Goal: Use online tool/utility: Utilize a website feature to perform a specific function

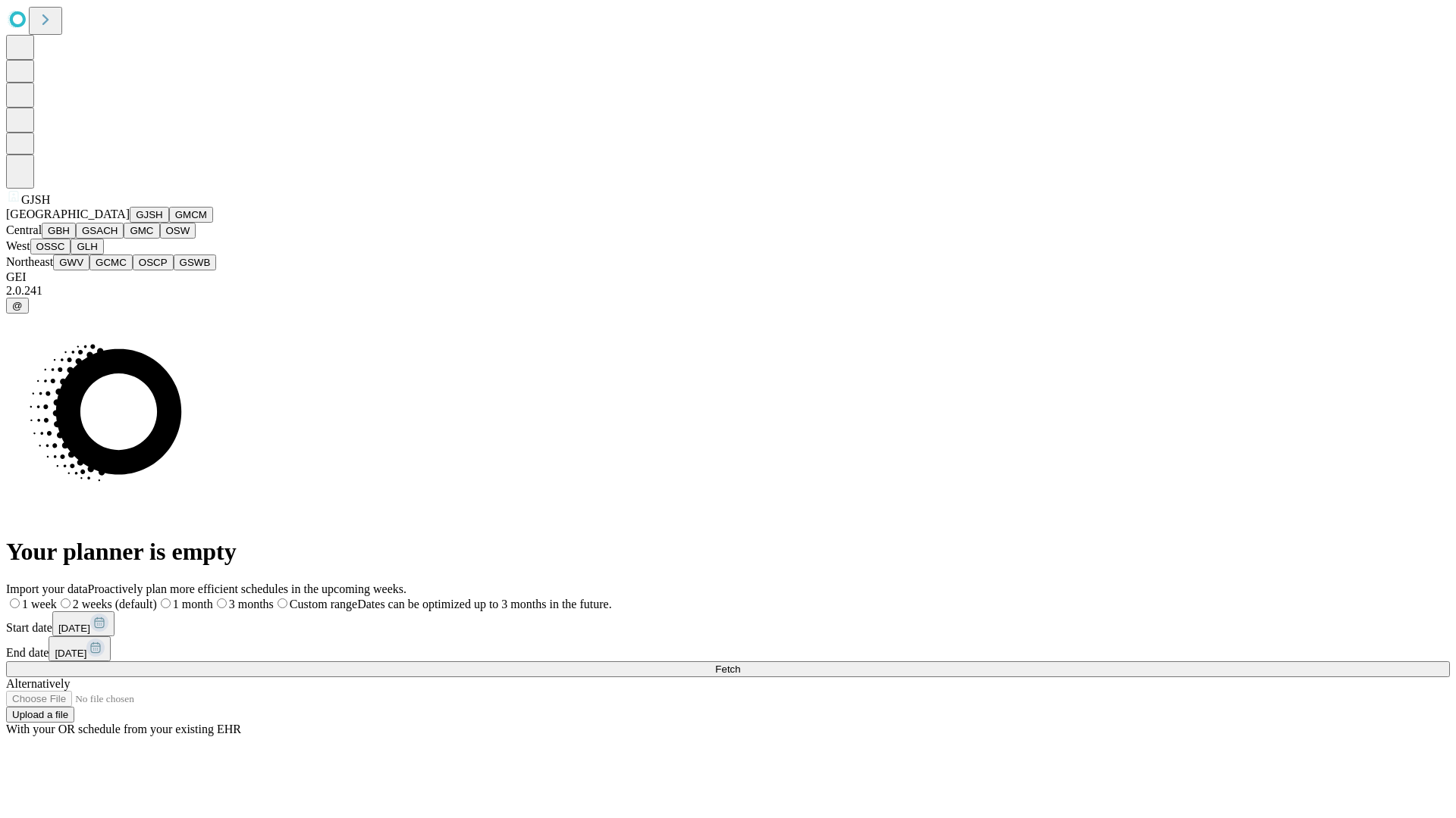
click at [130, 223] on button "GJSH" at bounding box center [149, 215] width 39 height 16
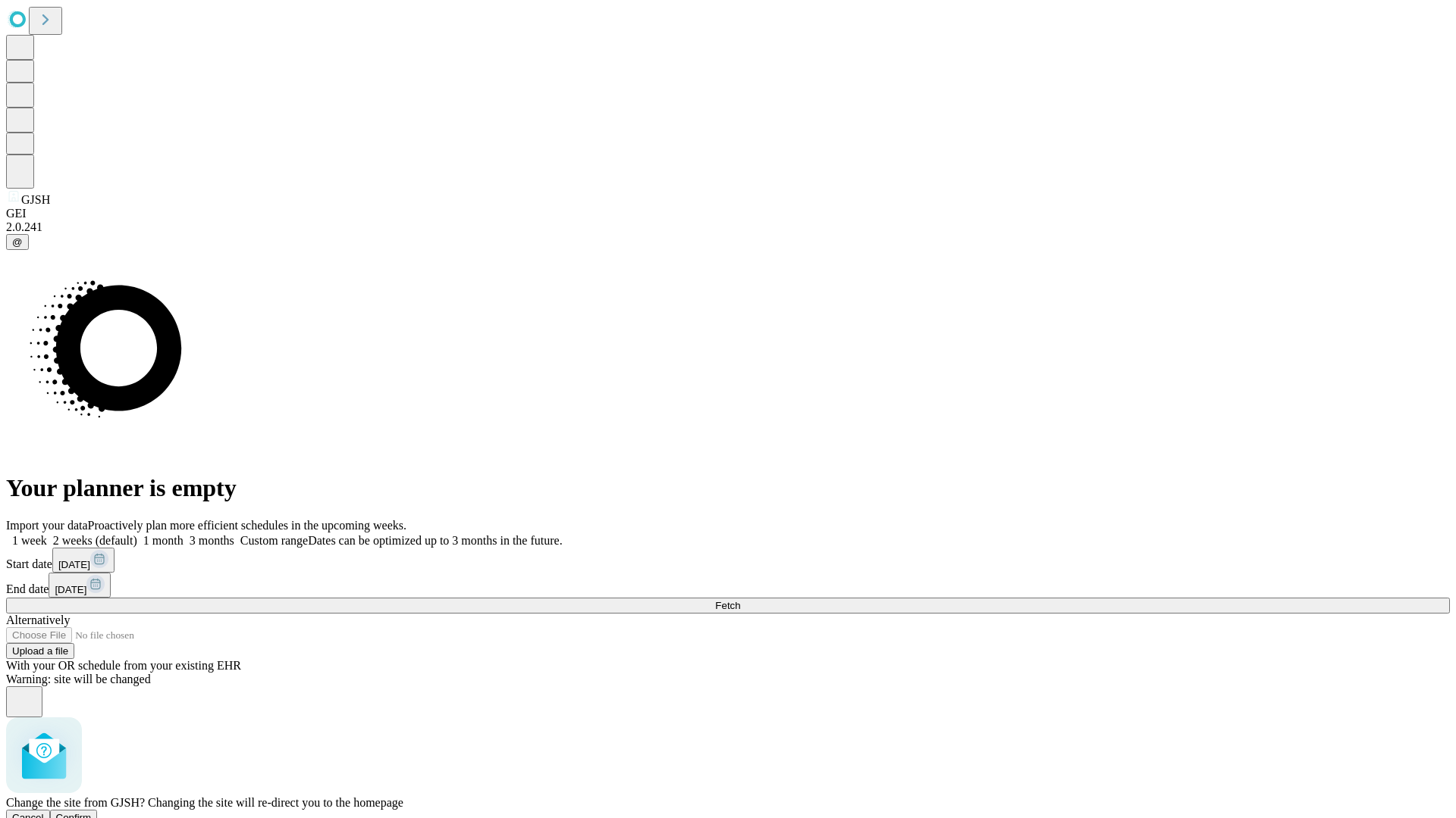
click at [92, 813] on span "Confirm" at bounding box center [74, 818] width 35 height 12
click at [137, 534] on label "2 weeks (default)" at bounding box center [92, 541] width 90 height 13
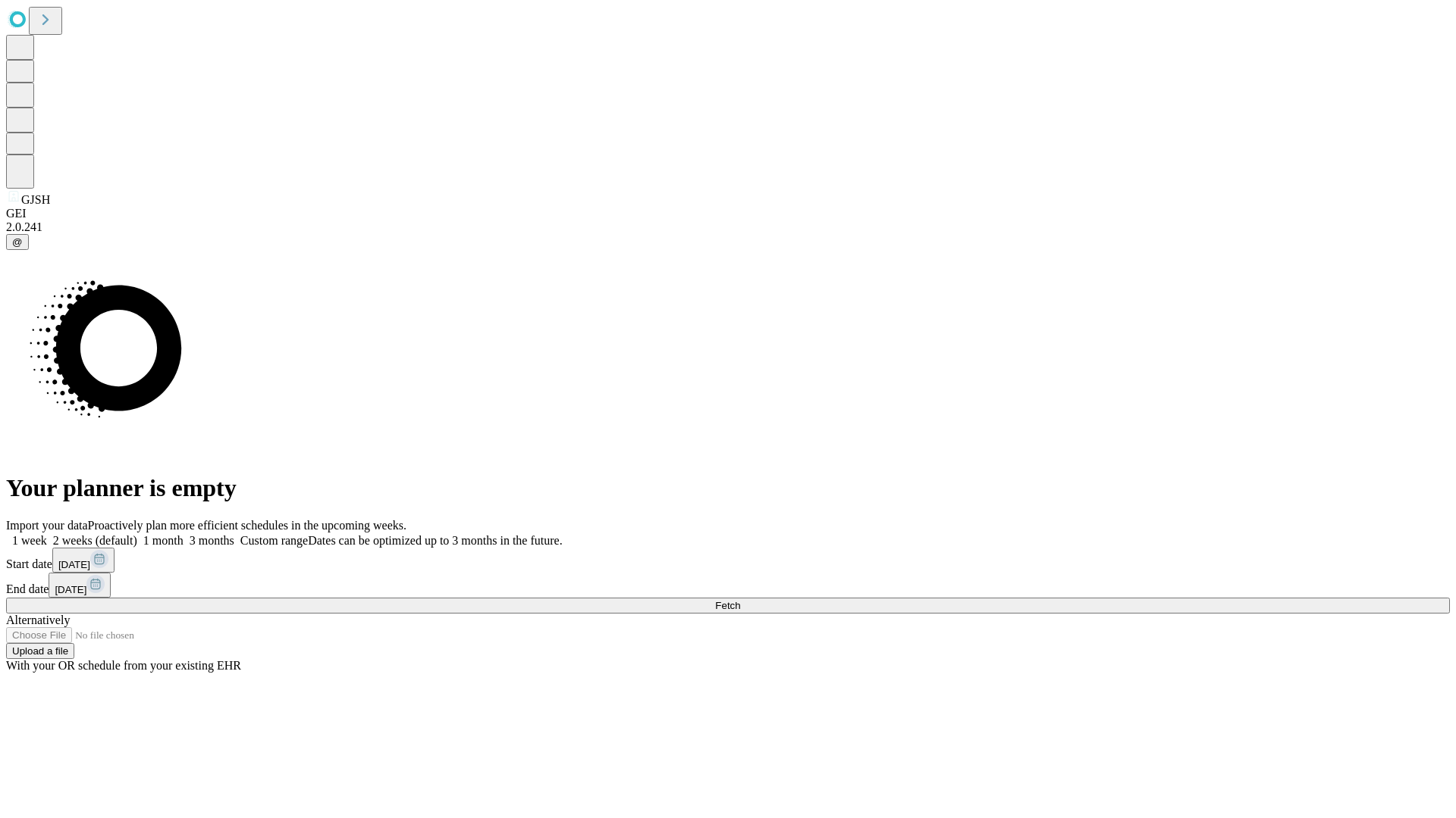
click at [740, 600] on span "Fetch" at bounding box center [728, 605] width 25 height 12
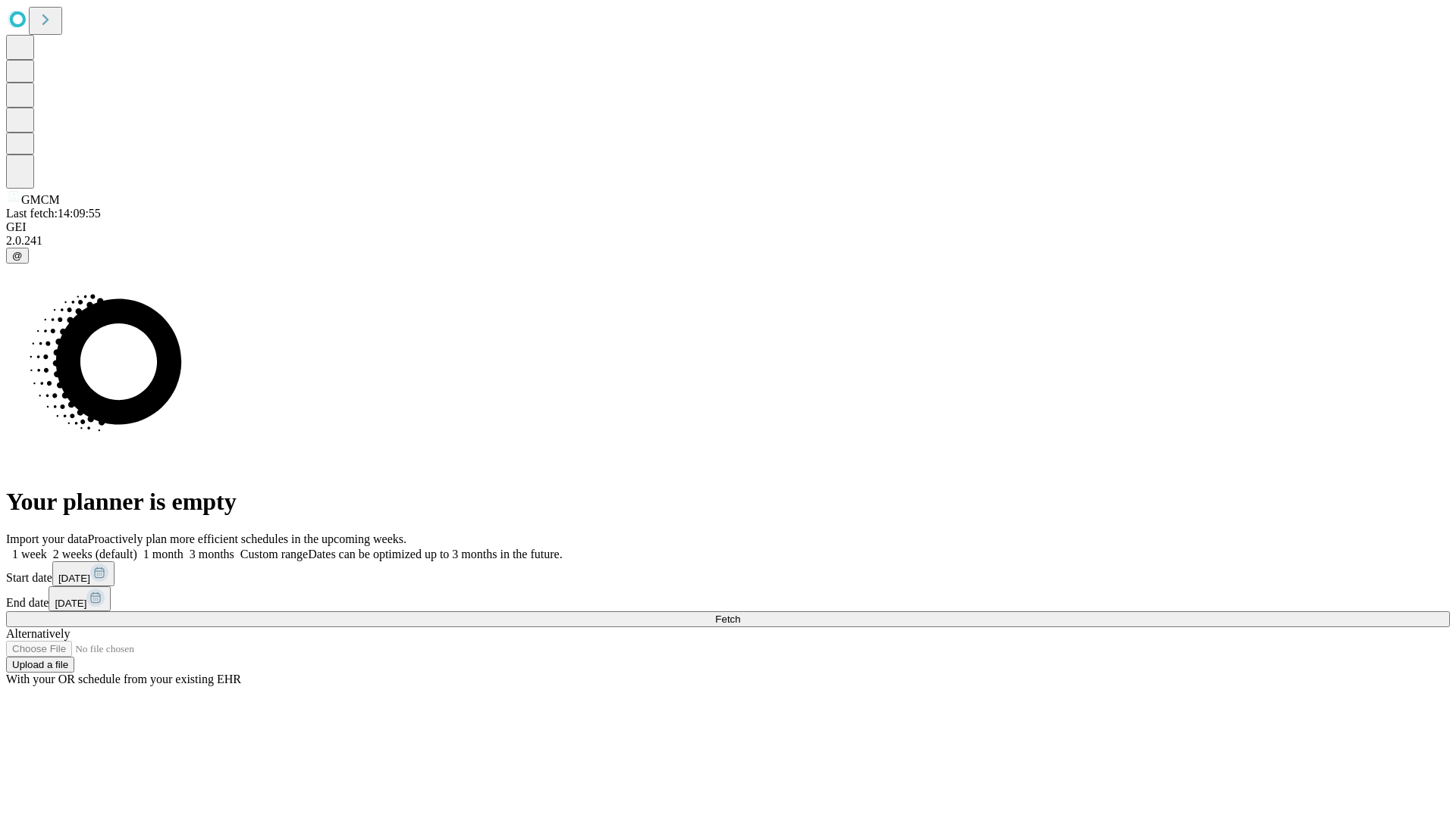
click at [137, 548] on label "2 weeks (default)" at bounding box center [92, 554] width 90 height 13
click at [740, 614] on span "Fetch" at bounding box center [728, 619] width 25 height 12
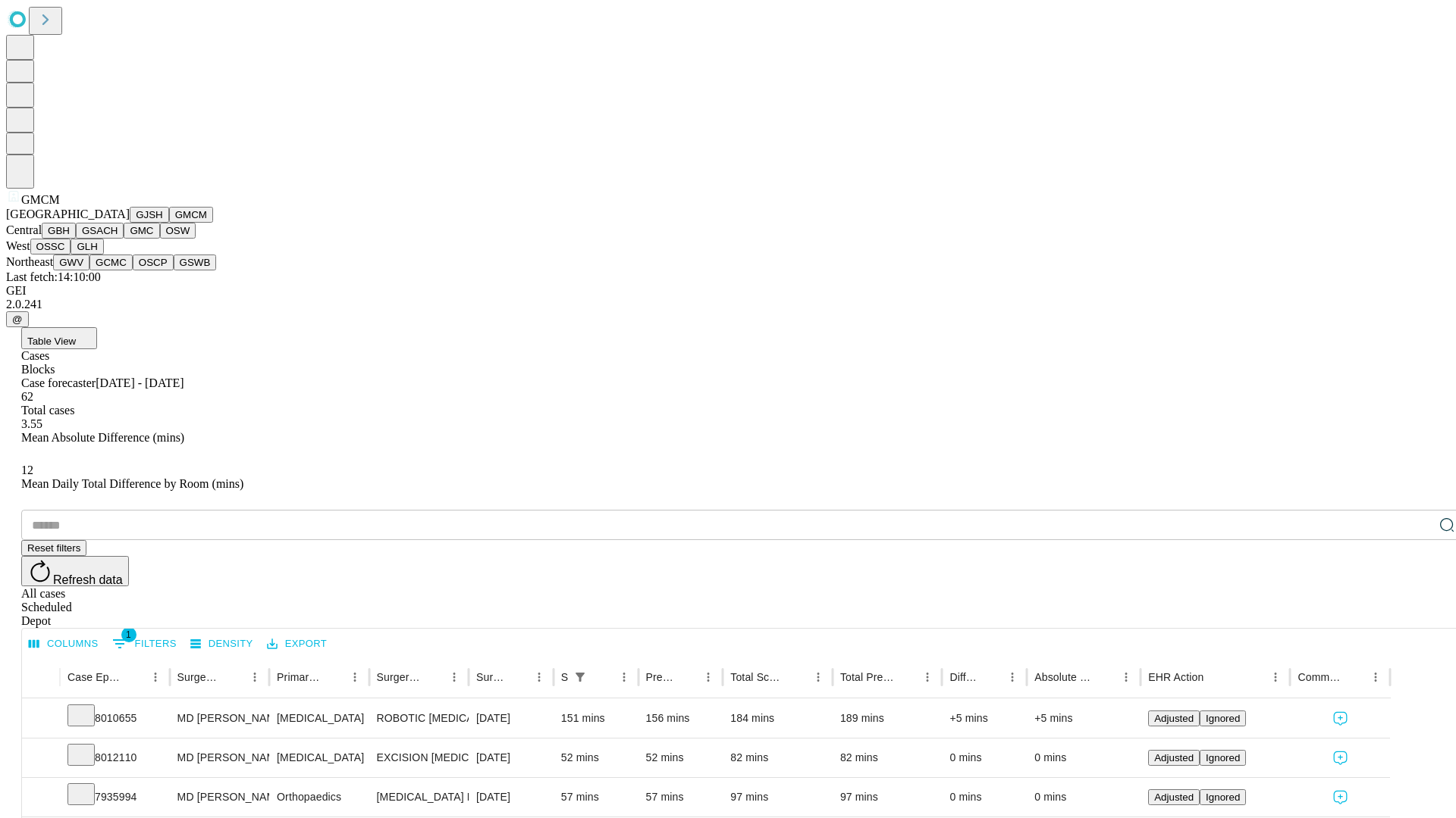
click at [75, 239] on button "GBH" at bounding box center [59, 231] width 35 height 16
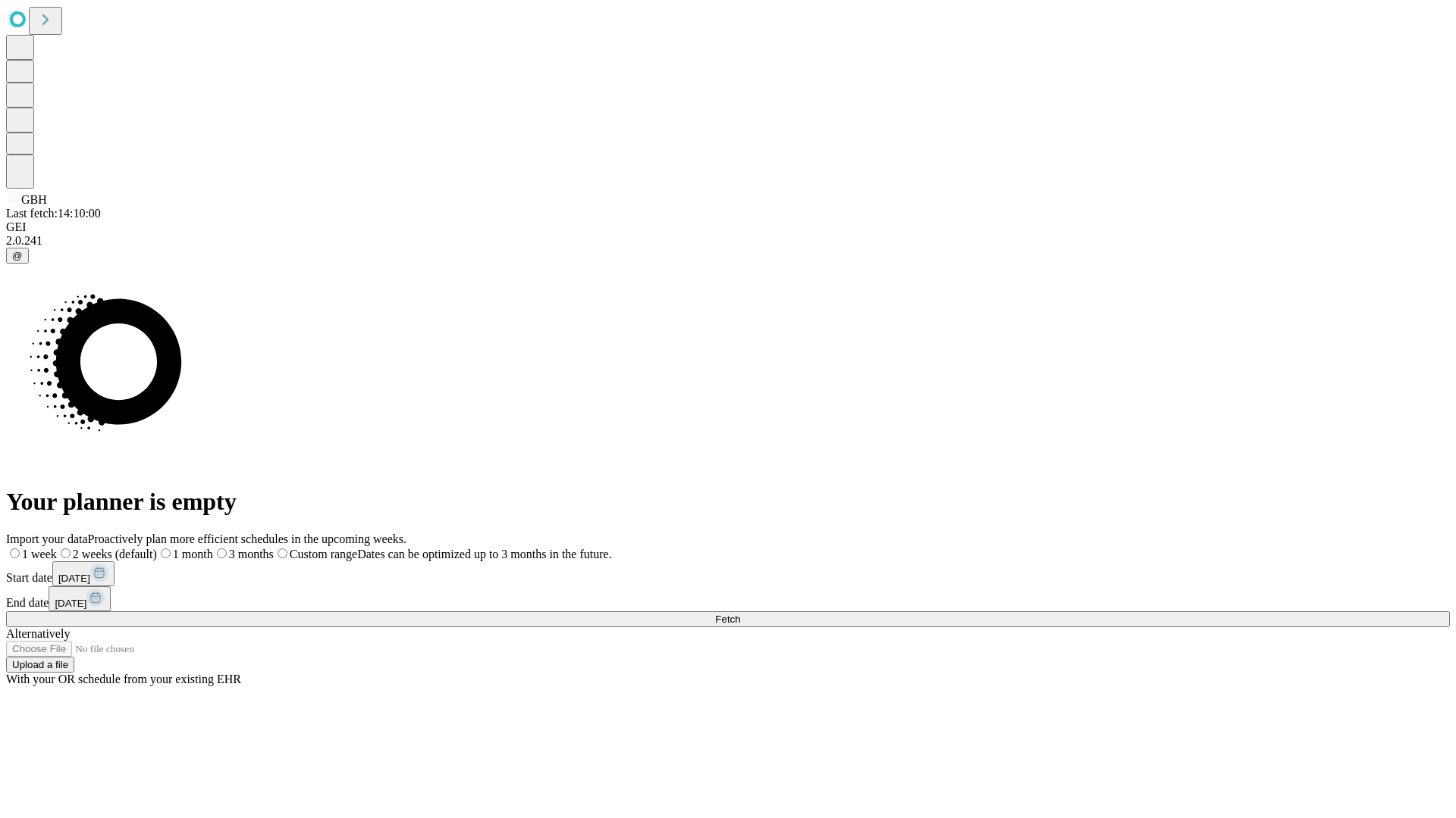
click at [740, 614] on span "Fetch" at bounding box center [728, 619] width 25 height 12
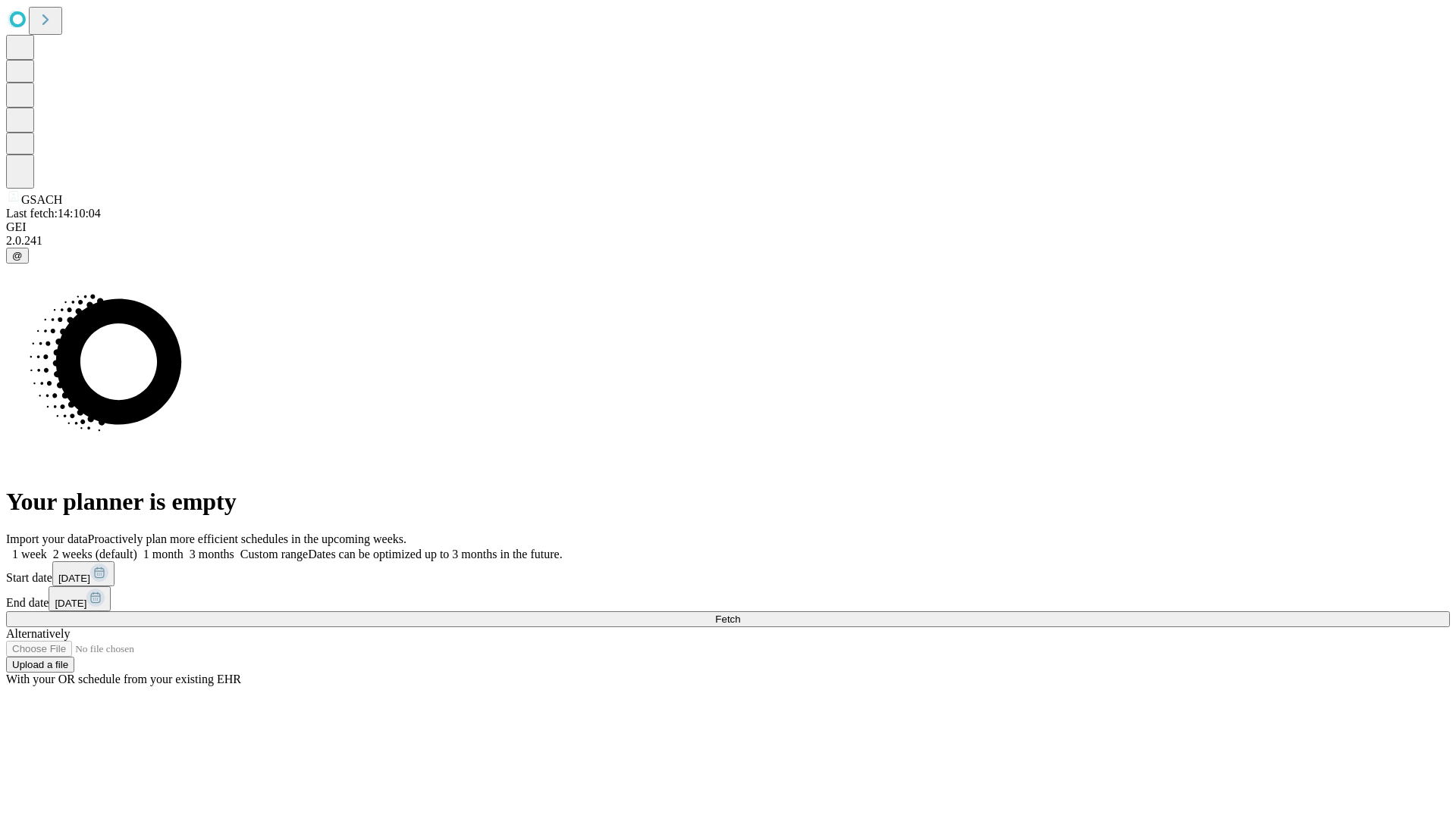
click at [137, 548] on label "2 weeks (default)" at bounding box center [92, 554] width 90 height 13
click at [740, 614] on span "Fetch" at bounding box center [728, 619] width 25 height 12
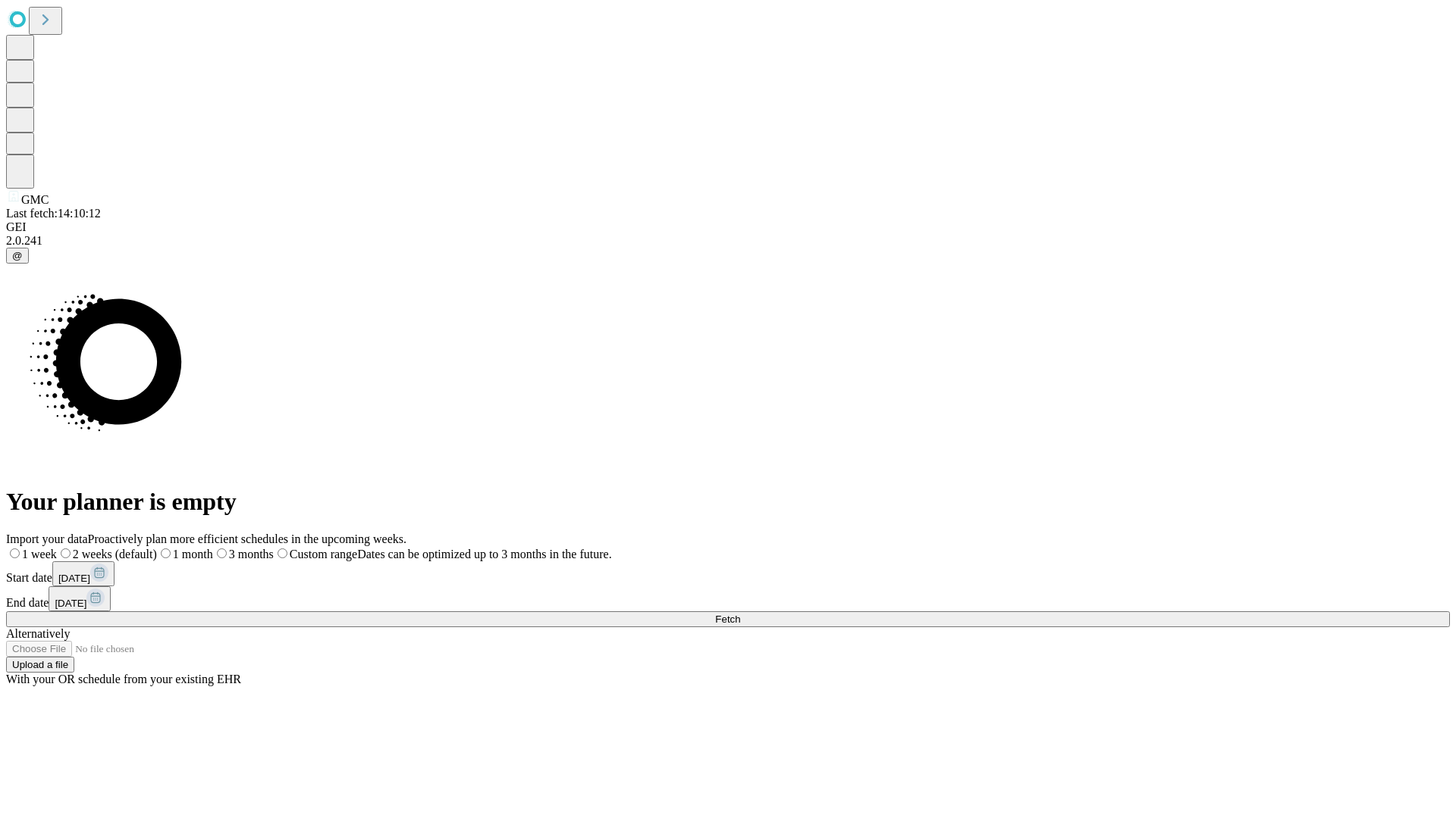
click at [157, 548] on label "2 weeks (default)" at bounding box center [107, 554] width 100 height 13
click at [740, 614] on span "Fetch" at bounding box center [728, 619] width 25 height 12
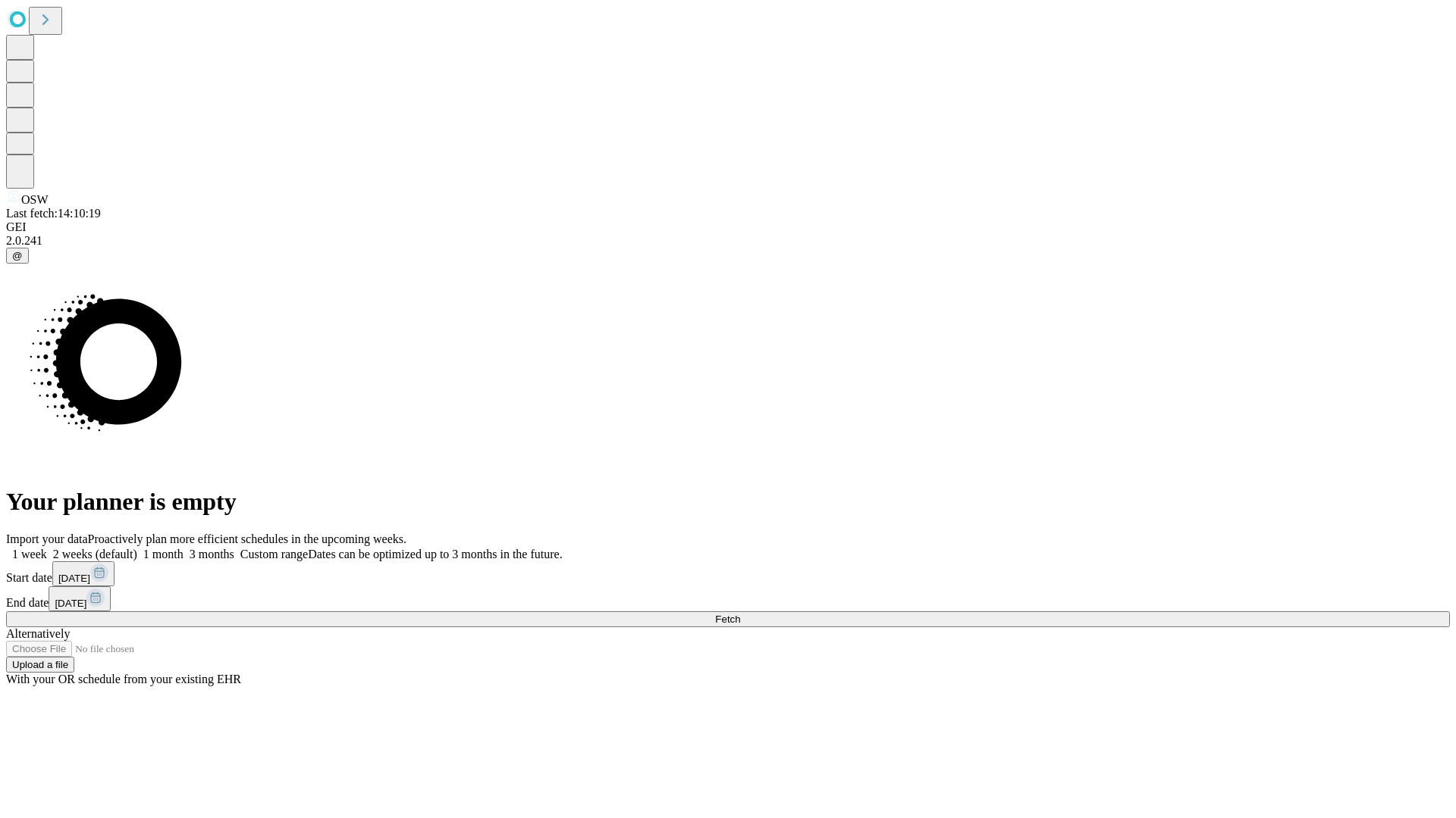
click at [137, 548] on label "2 weeks (default)" at bounding box center [92, 554] width 90 height 13
click at [740, 614] on span "Fetch" at bounding box center [728, 619] width 25 height 12
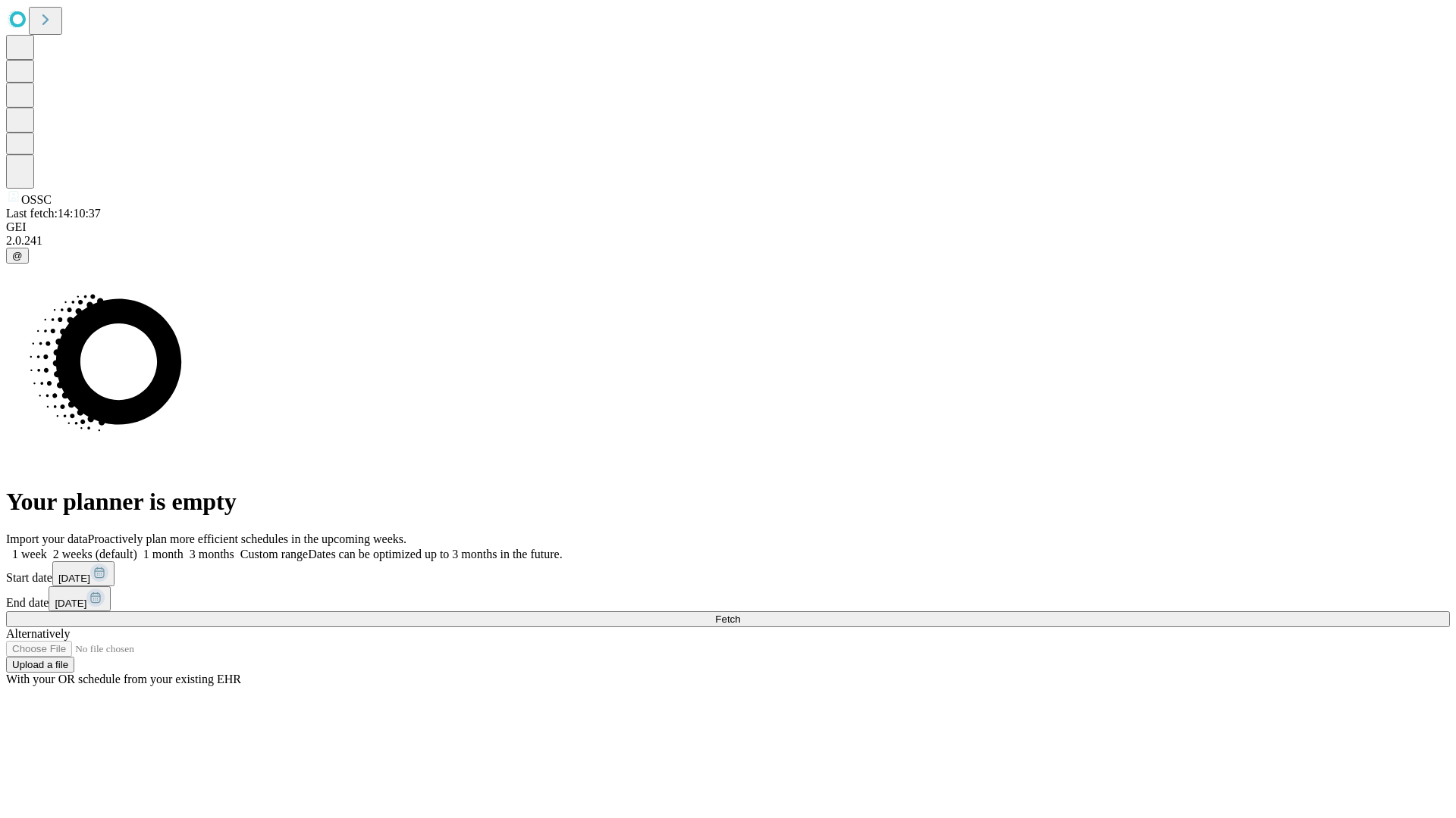
click at [740, 614] on span "Fetch" at bounding box center [728, 619] width 25 height 12
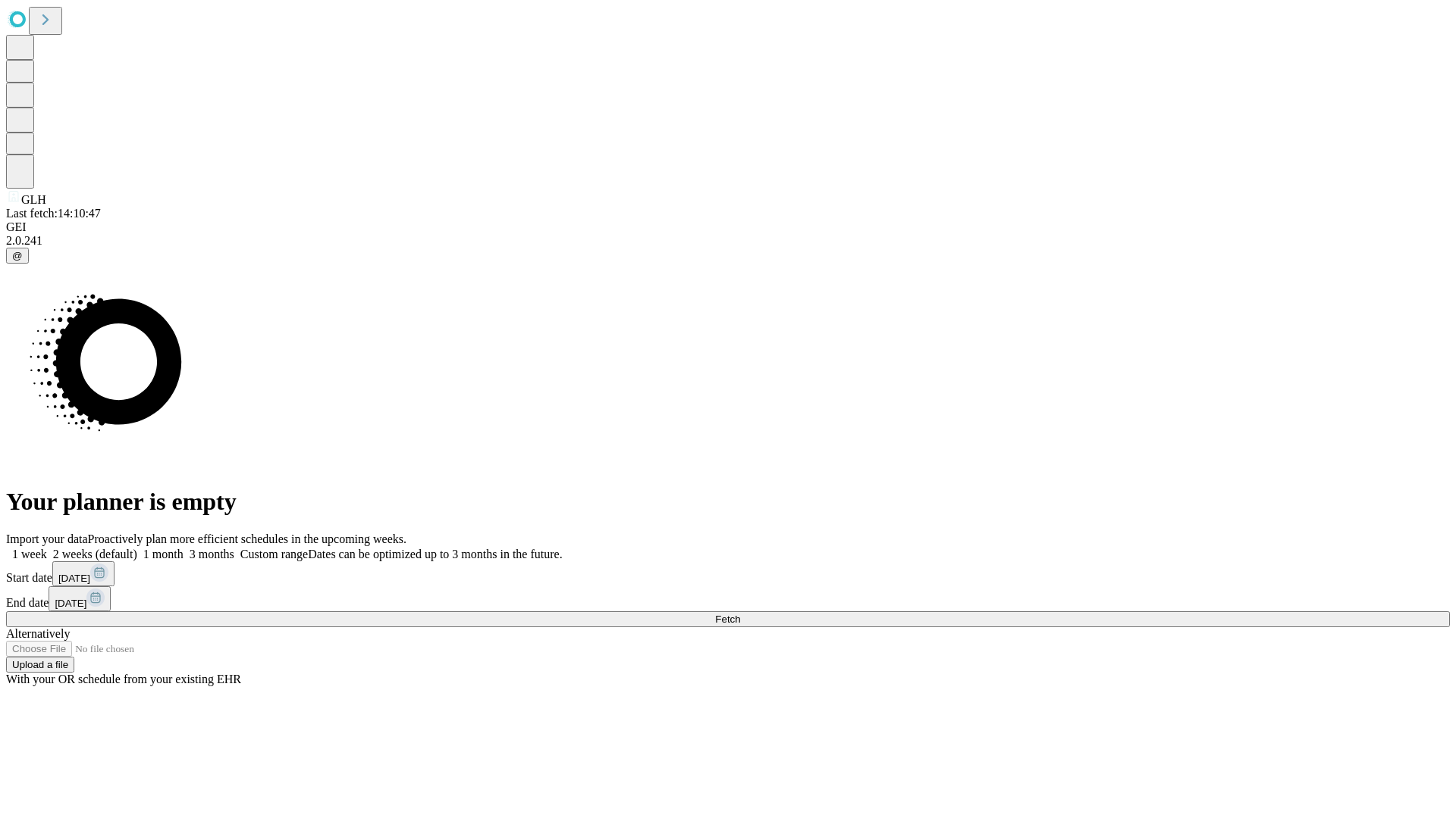
click at [137, 548] on label "2 weeks (default)" at bounding box center [92, 554] width 90 height 13
click at [740, 614] on span "Fetch" at bounding box center [728, 619] width 25 height 12
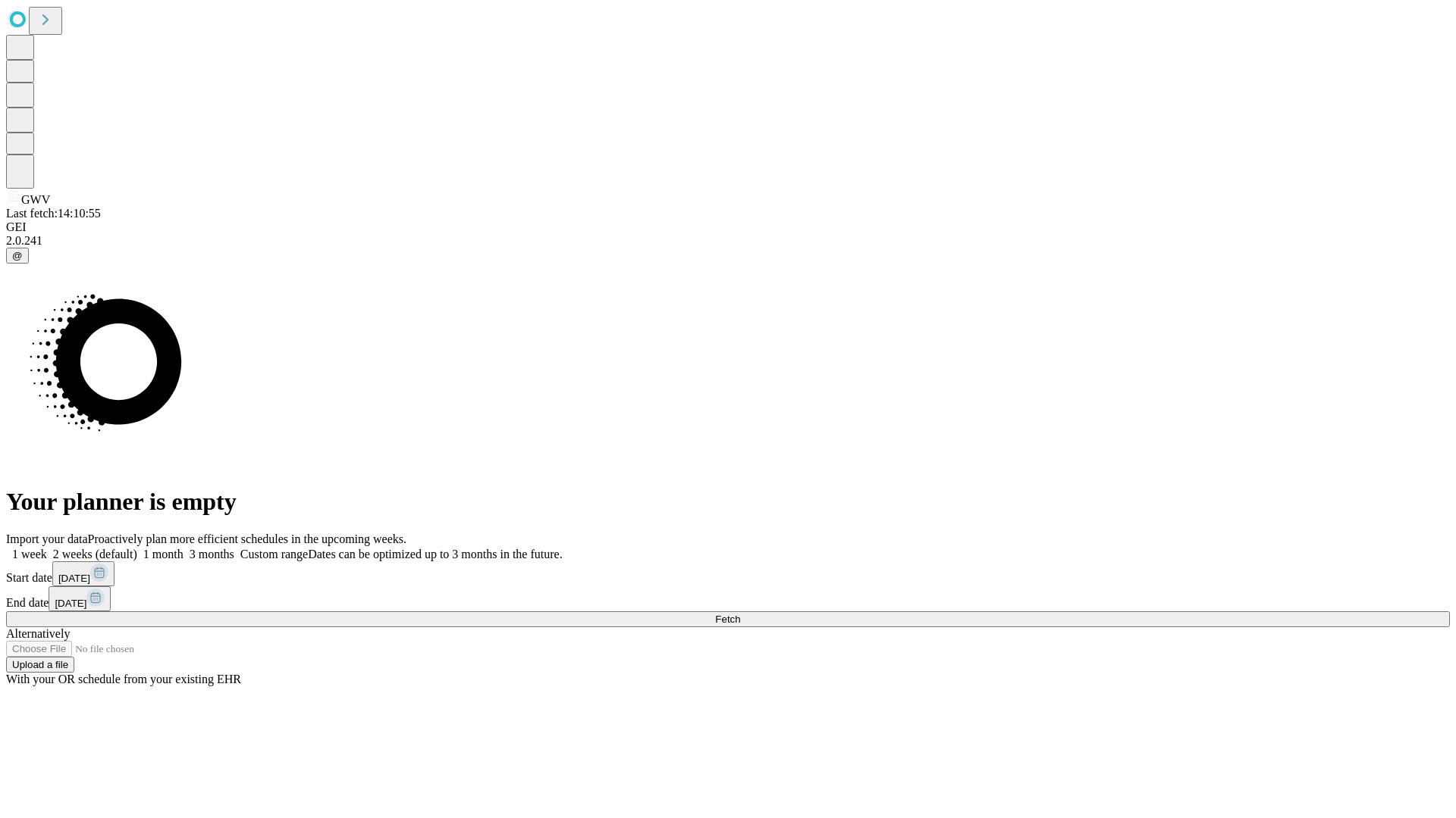
click at [740, 614] on span "Fetch" at bounding box center [728, 619] width 25 height 12
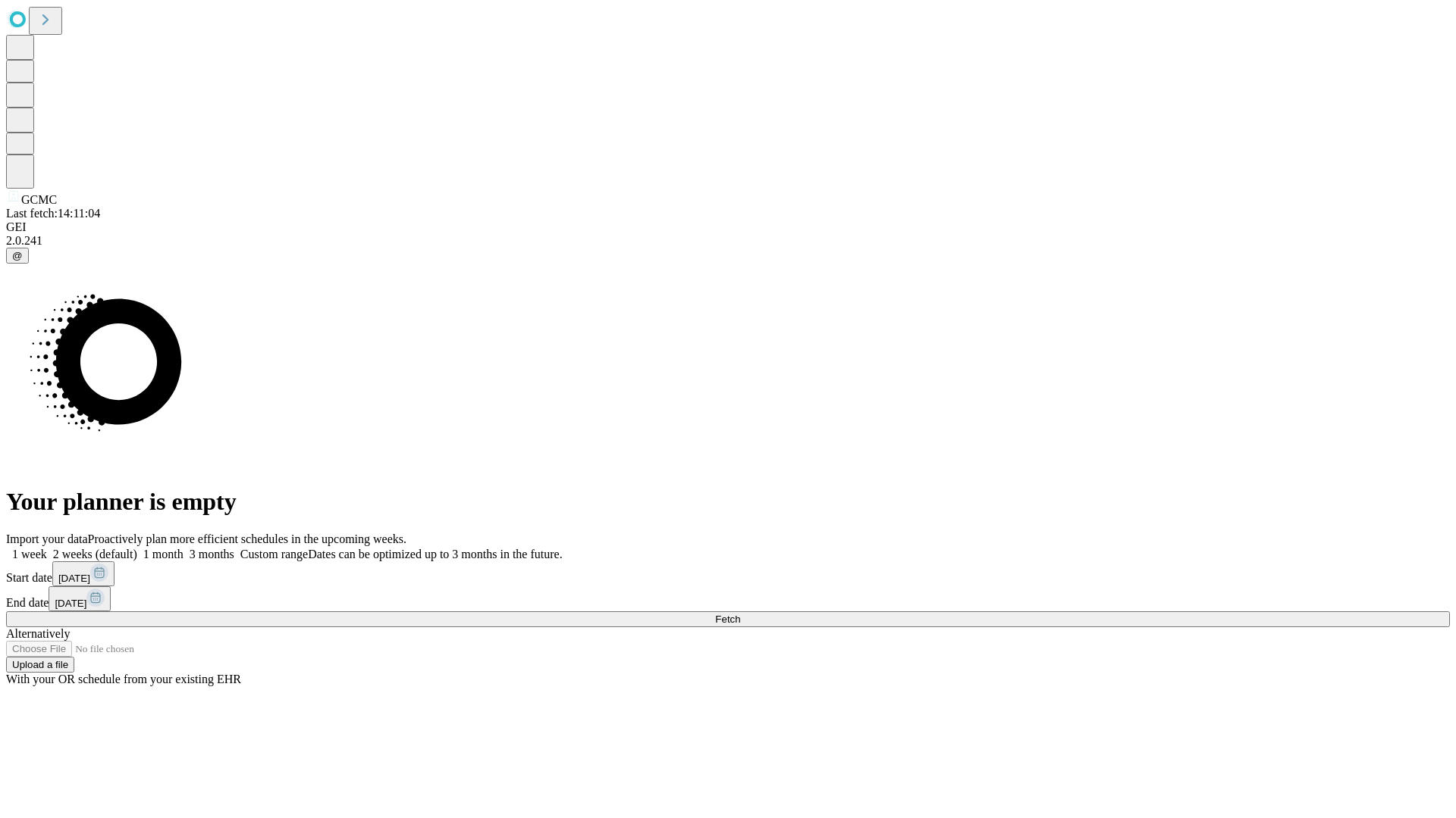
click at [137, 548] on label "2 weeks (default)" at bounding box center [92, 554] width 90 height 13
click at [740, 614] on span "Fetch" at bounding box center [728, 619] width 25 height 12
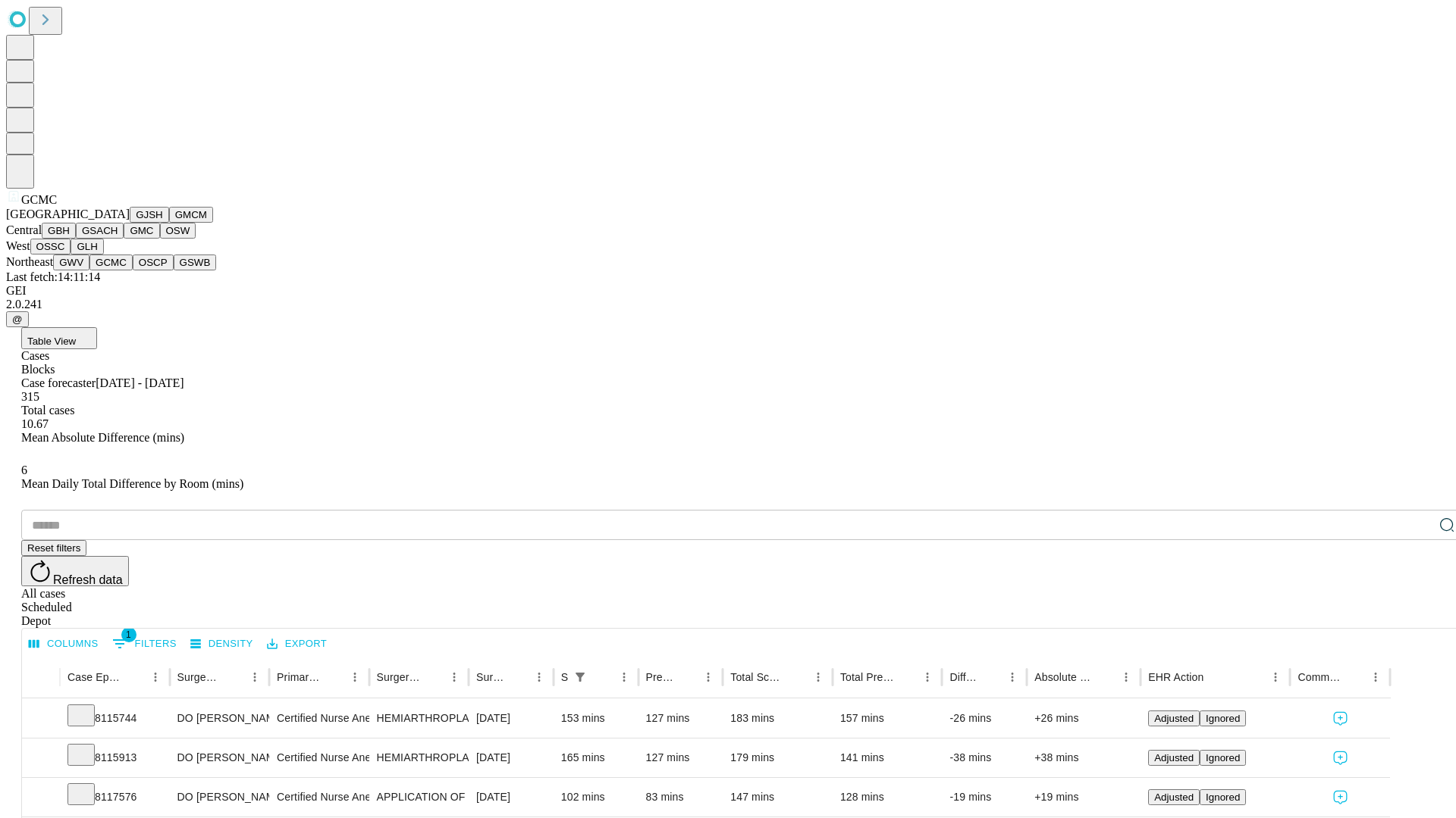
click at [133, 271] on button "OSCP" at bounding box center [153, 263] width 41 height 16
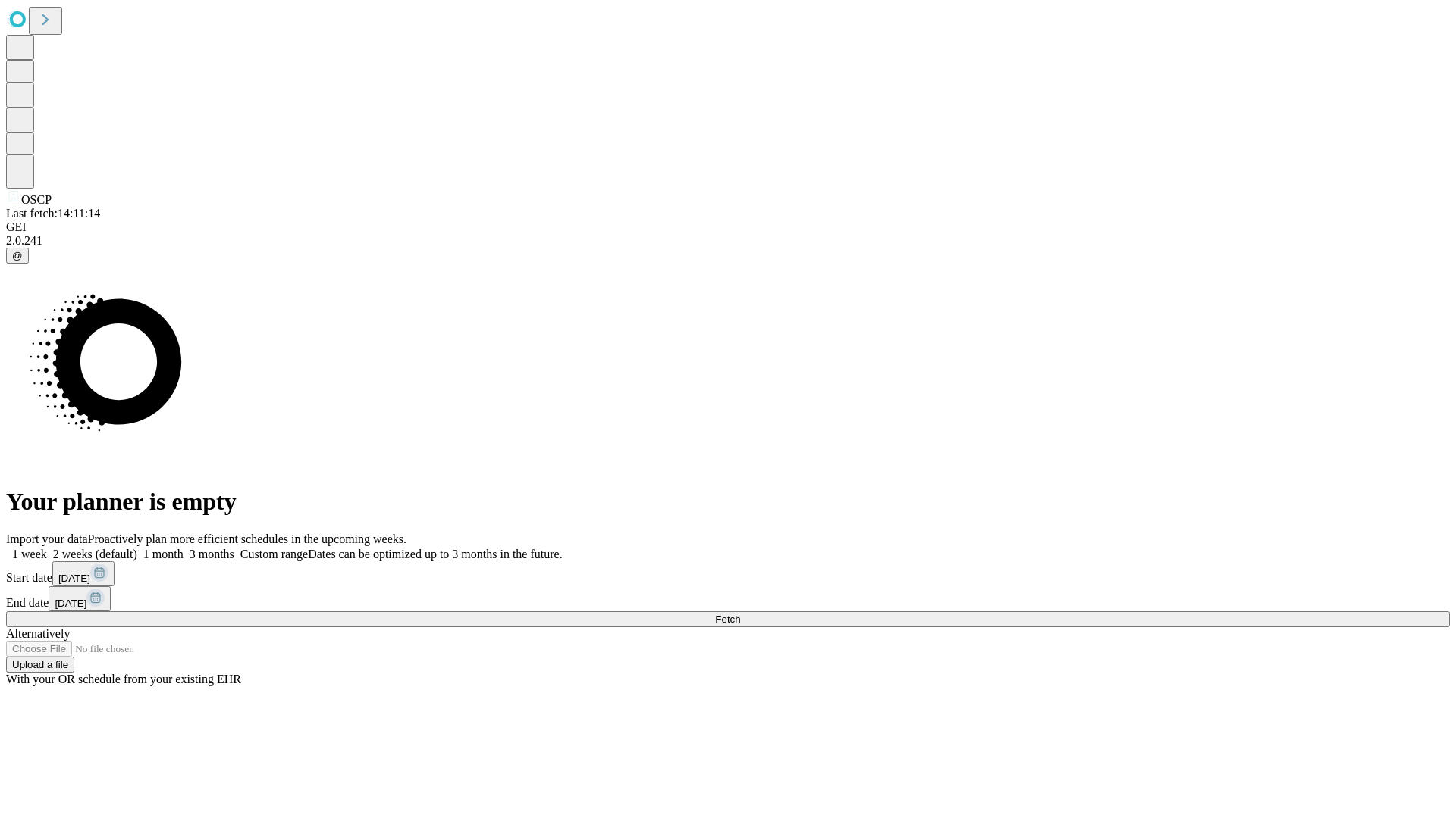
click at [137, 548] on label "2 weeks (default)" at bounding box center [92, 554] width 90 height 13
click at [740, 614] on span "Fetch" at bounding box center [728, 619] width 25 height 12
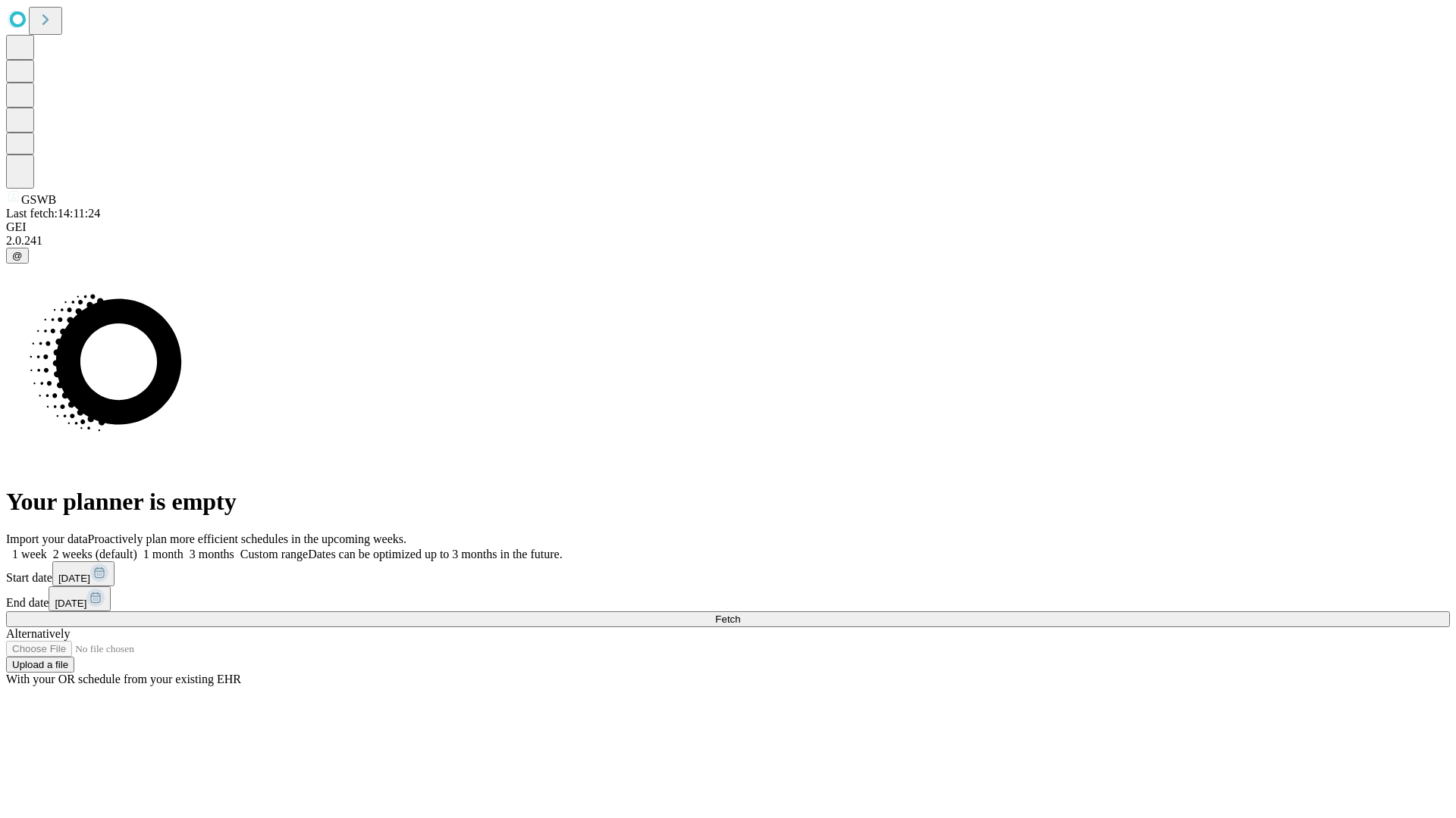
click at [137, 548] on label "2 weeks (default)" at bounding box center [92, 554] width 90 height 13
click at [740, 614] on span "Fetch" at bounding box center [728, 619] width 25 height 12
